Goal: Task Accomplishment & Management: Complete application form

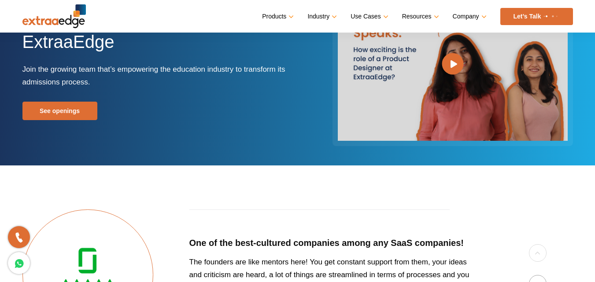
scroll to position [66, 0]
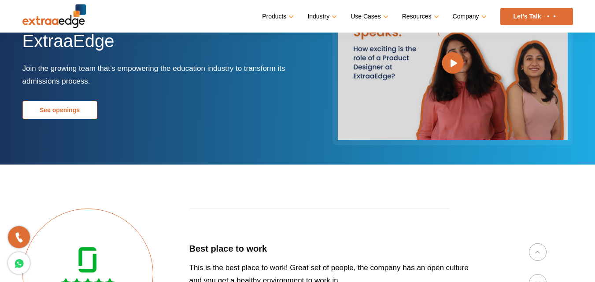
click at [59, 108] on link "See openings" at bounding box center [59, 110] width 75 height 18
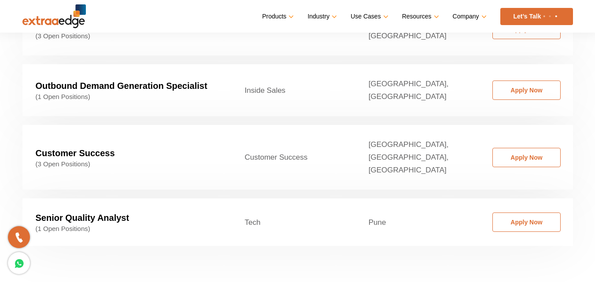
scroll to position [1448, 0]
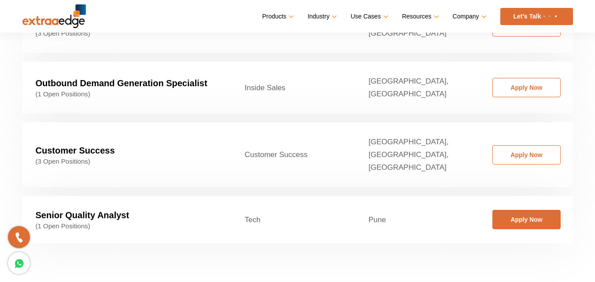
click at [518, 210] on link "Apply Now" at bounding box center [526, 219] width 68 height 19
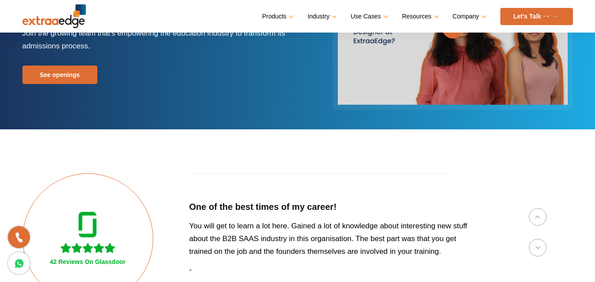
scroll to position [66, 0]
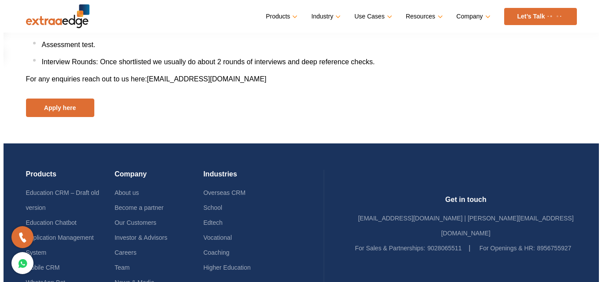
scroll to position [1194, 0]
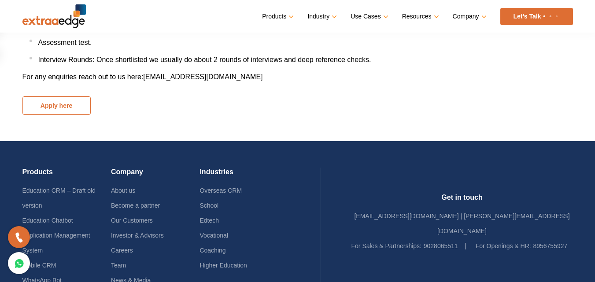
click at [49, 113] on button "Apply here" at bounding box center [56, 105] width 68 height 18
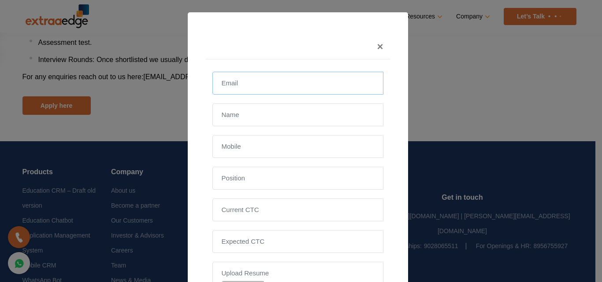
click at [222, 77] on input "email" at bounding box center [297, 83] width 171 height 23
type input "akashshendge1597@gmail.com"
type input "Akash Netaji Shendage"
type input "+917775953443"
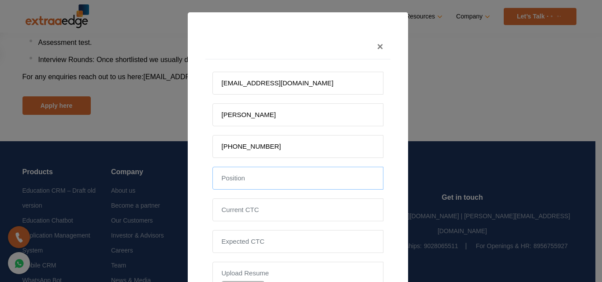
click at [231, 174] on input "text" at bounding box center [297, 178] width 171 height 23
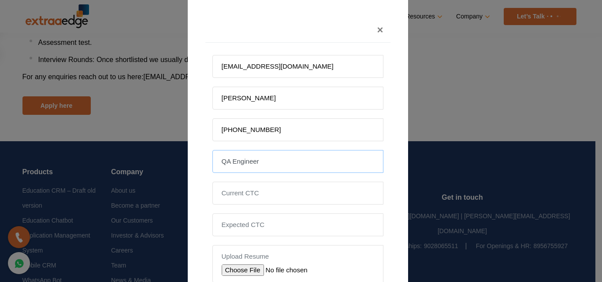
scroll to position [19, 0]
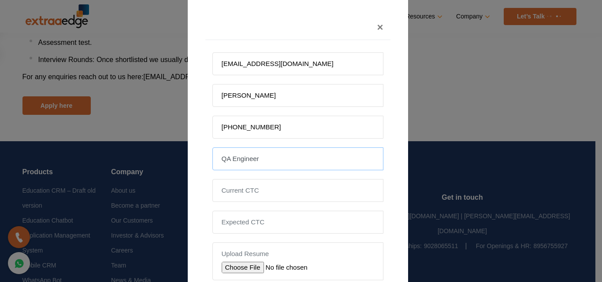
type input "QA Engineer"
click at [223, 195] on input "tel" at bounding box center [297, 190] width 171 height 23
type input "3.3"
click at [228, 223] on input "tel" at bounding box center [297, 222] width 171 height 23
type input "5"
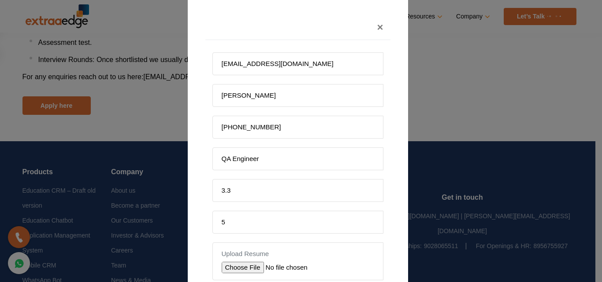
click at [239, 265] on input "file" at bounding box center [284, 267] width 125 height 11
type input "C:\fakepath\AkashShendage.pdf"
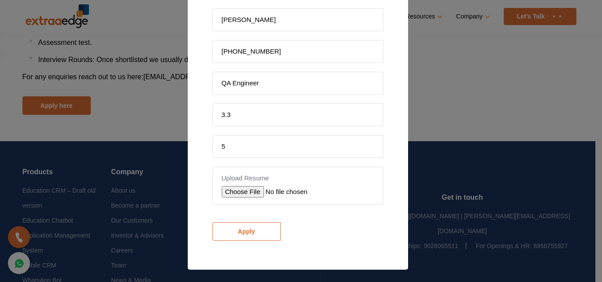
click at [236, 230] on input "Apply" at bounding box center [246, 231] width 68 height 18
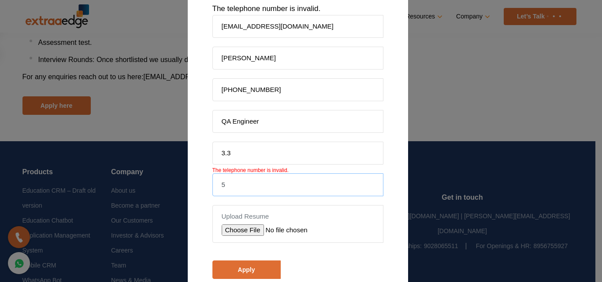
click at [235, 184] on input "5" at bounding box center [297, 185] width 171 height 23
click at [321, 159] on input "3.3" at bounding box center [297, 153] width 171 height 23
click at [224, 191] on input "5" at bounding box center [297, 185] width 171 height 23
click at [252, 159] on input "3.3" at bounding box center [297, 153] width 171 height 23
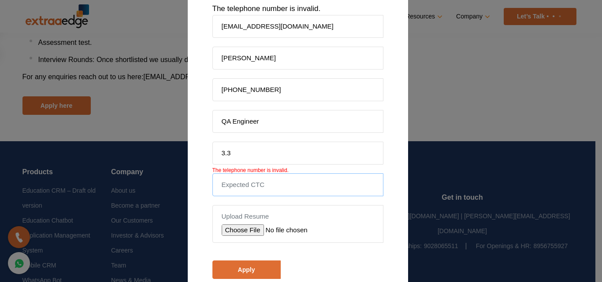
click at [234, 190] on input "tel" at bounding box center [297, 185] width 171 height 23
type input "5.5"
click at [244, 269] on input "Apply" at bounding box center [246, 270] width 68 height 18
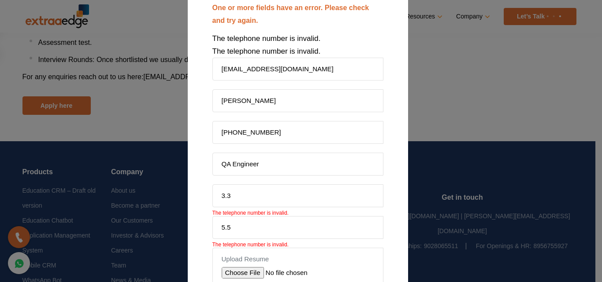
scroll to position [65, 0]
click at [243, 137] on input "+917775953443" at bounding box center [297, 133] width 171 height 23
click at [228, 133] on input "+917775953443" at bounding box center [297, 133] width 171 height 23
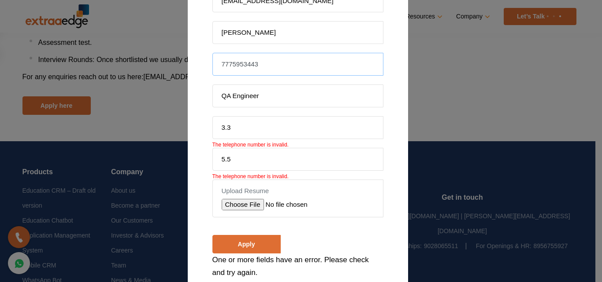
scroll to position [139, 0]
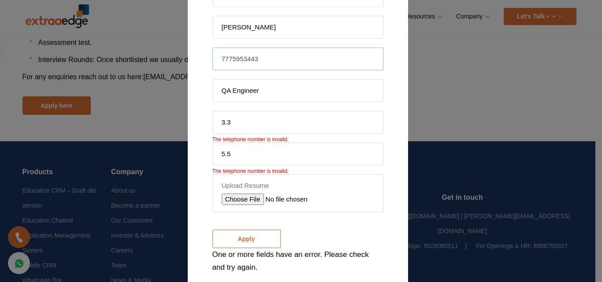
type input "7775953443"
click at [237, 242] on input "Apply" at bounding box center [246, 239] width 68 height 18
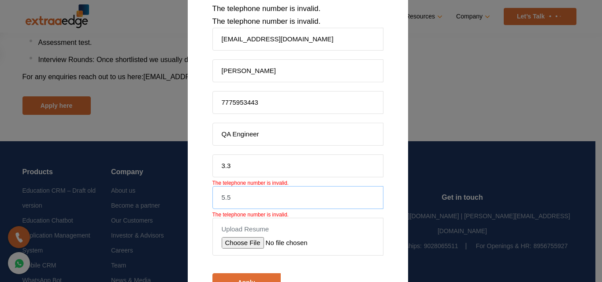
click at [240, 196] on input "5.5" at bounding box center [297, 197] width 171 height 23
type input "5"
click at [230, 170] on input "3.3" at bounding box center [297, 166] width 171 height 23
type input "3"
click at [236, 166] on input "tel" at bounding box center [297, 166] width 171 height 23
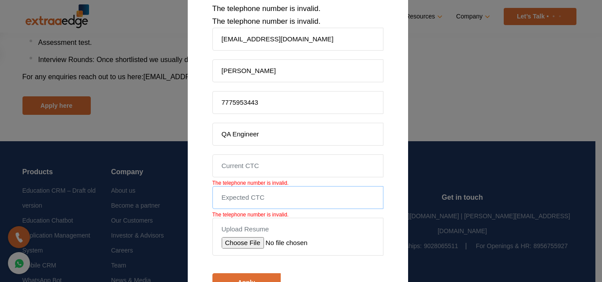
click at [218, 203] on input "tel" at bounding box center [297, 197] width 171 height 23
click at [229, 172] on input "tel" at bounding box center [297, 166] width 171 height 23
type input "3"
click at [223, 198] on input "tel" at bounding box center [297, 197] width 171 height 23
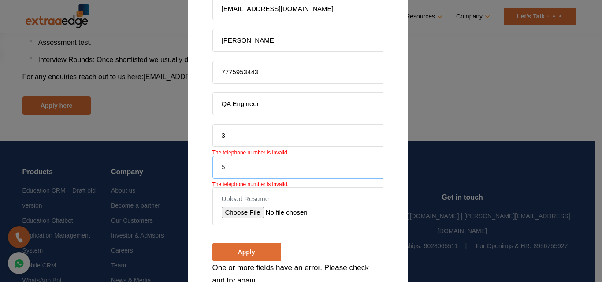
scroll to position [126, 0]
type input "5"
click at [224, 133] on input "3" at bounding box center [297, 134] width 171 height 23
type input "330000"
click at [229, 163] on input "5" at bounding box center [297, 166] width 171 height 23
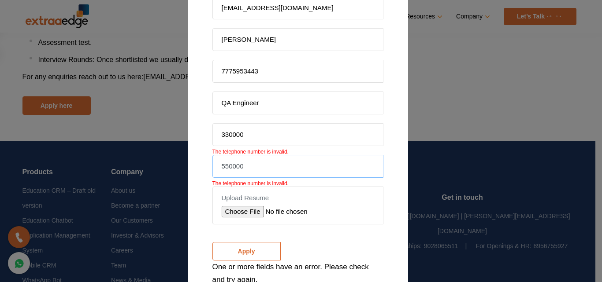
scroll to position [172, 0]
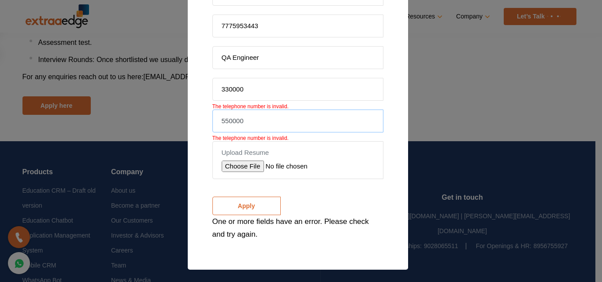
type input "550000"
click at [234, 210] on input "Apply" at bounding box center [246, 206] width 68 height 18
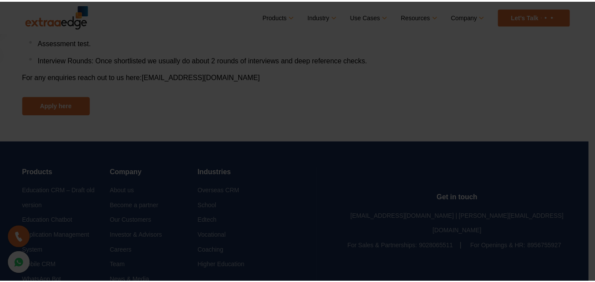
scroll to position [121, 0]
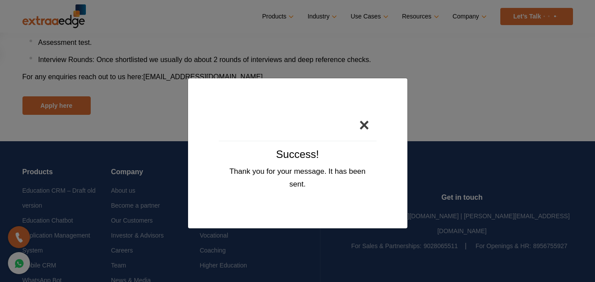
click at [365, 124] on button "×" at bounding box center [364, 125] width 24 height 32
